Goal: Task Accomplishment & Management: Manage account settings

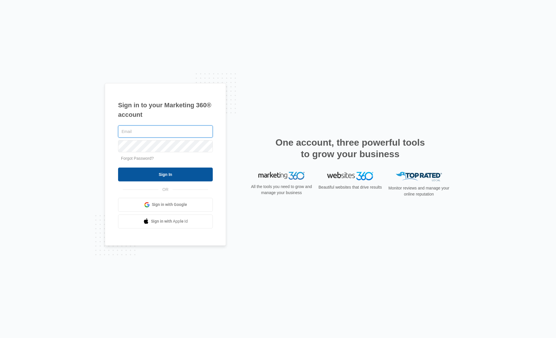
type input "[EMAIL_ADDRESS][DOMAIN_NAME]"
click at [165, 175] on input "Sign In" at bounding box center [165, 175] width 95 height 14
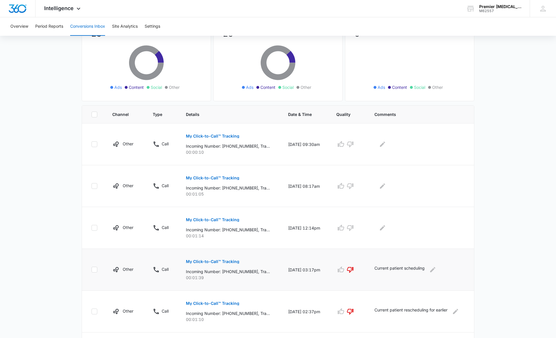
scroll to position [59, 0]
click at [209, 224] on button "My Click-to-Call™ Tracking" at bounding box center [212, 219] width 53 height 14
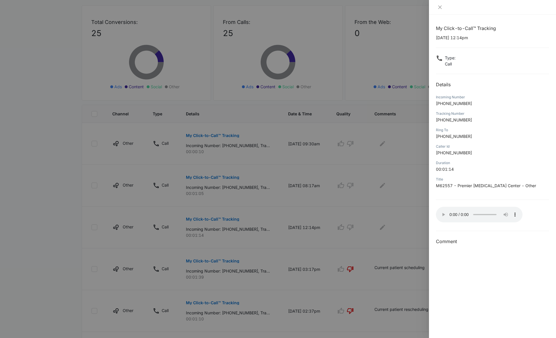
click at [410, 220] on div at bounding box center [278, 169] width 556 height 338
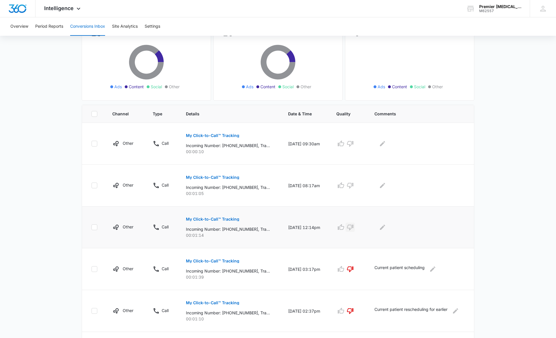
click at [354, 226] on icon "button" at bounding box center [350, 227] width 7 height 7
click at [385, 225] on icon "Edit Comments" at bounding box center [382, 227] width 5 height 5
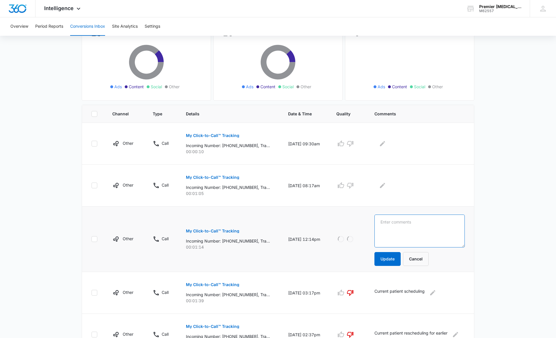
click at [414, 225] on textarea at bounding box center [419, 231] width 90 height 33
type textarea "Current patient scheduling"
click at [386, 261] on button "Update" at bounding box center [387, 259] width 26 height 14
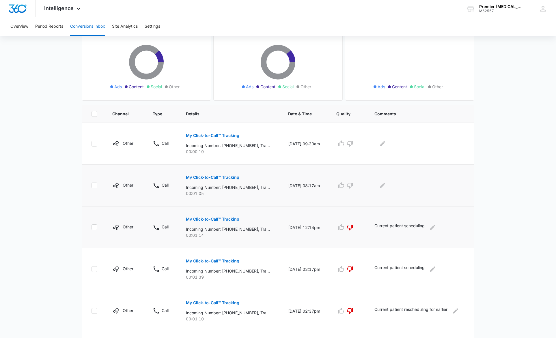
click at [225, 178] on p "My Click-to-Call™ Tracking" at bounding box center [212, 177] width 53 height 4
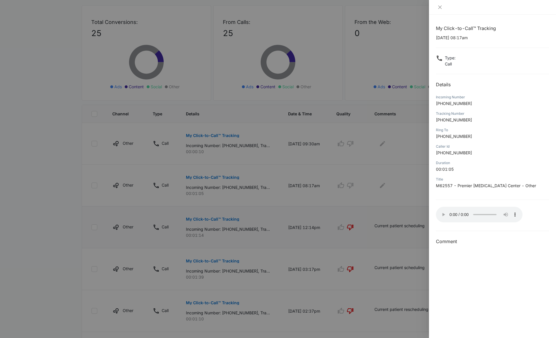
click at [389, 196] on div at bounding box center [278, 169] width 556 height 338
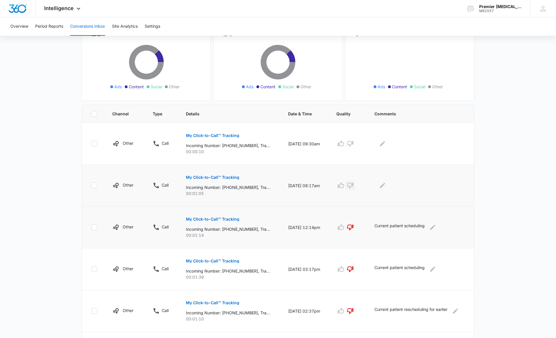
click at [353, 184] on icon "button" at bounding box center [350, 185] width 7 height 7
click at [384, 186] on icon "Edit Comments" at bounding box center [382, 185] width 5 height 5
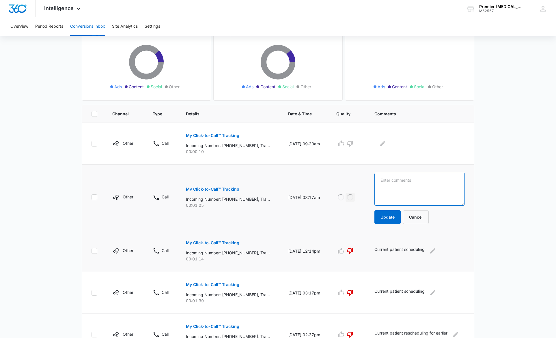
click at [392, 184] on textarea at bounding box center [419, 189] width 90 height 33
type textarea "NP needing to r/s"
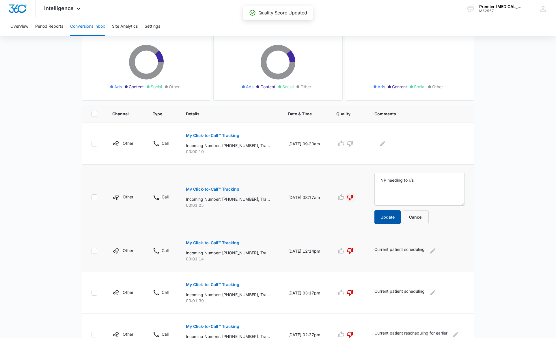
click at [391, 218] on button "Update" at bounding box center [387, 217] width 26 height 14
click at [212, 136] on p "My Click-to-Call™ Tracking" at bounding box center [212, 136] width 53 height 4
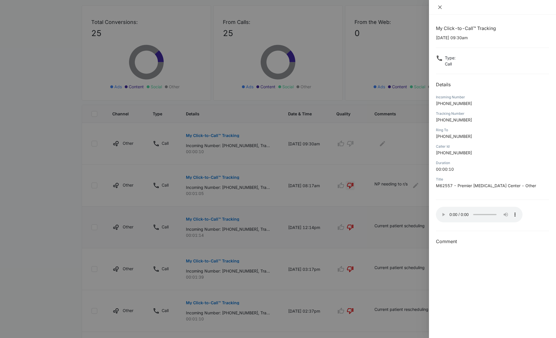
click at [440, 5] on icon "close" at bounding box center [440, 7] width 5 height 5
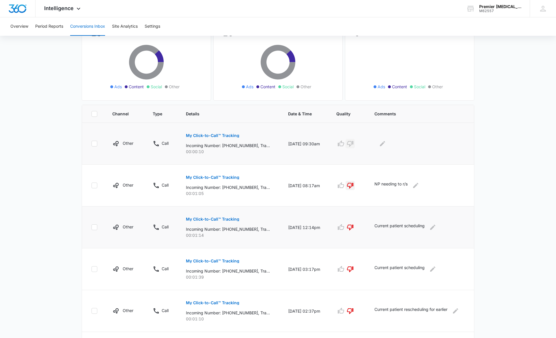
drag, startPoint x: 354, startPoint y: 143, endPoint x: 360, endPoint y: 144, distance: 6.2
click at [353, 143] on icon "button" at bounding box center [350, 144] width 6 height 6
click at [386, 144] on icon "Edit Comments" at bounding box center [382, 143] width 7 height 7
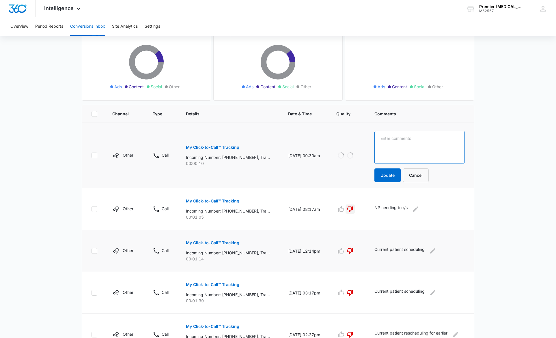
click at [393, 143] on textarea at bounding box center [419, 147] width 90 height 33
type textarea "We answered - nobody on the line"
click at [392, 176] on button "Update" at bounding box center [387, 176] width 26 height 14
